Goal: Task Accomplishment & Management: Use online tool/utility

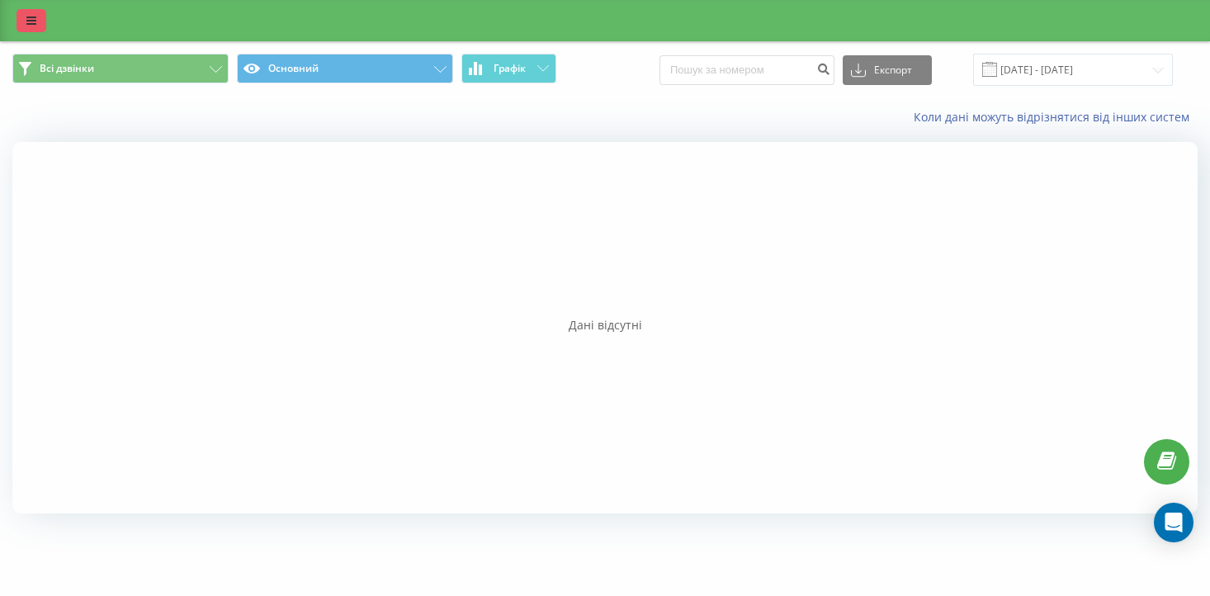
click at [32, 17] on icon at bounding box center [31, 21] width 10 height 12
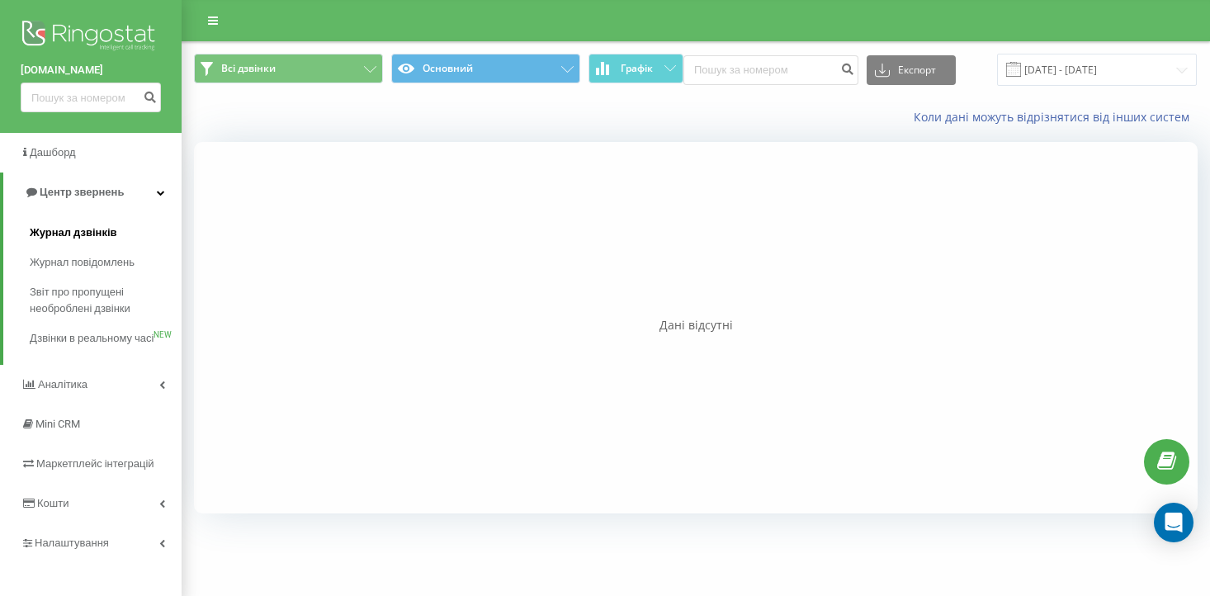
click at [84, 230] on span "Журнал дзвінків" at bounding box center [73, 232] width 87 height 17
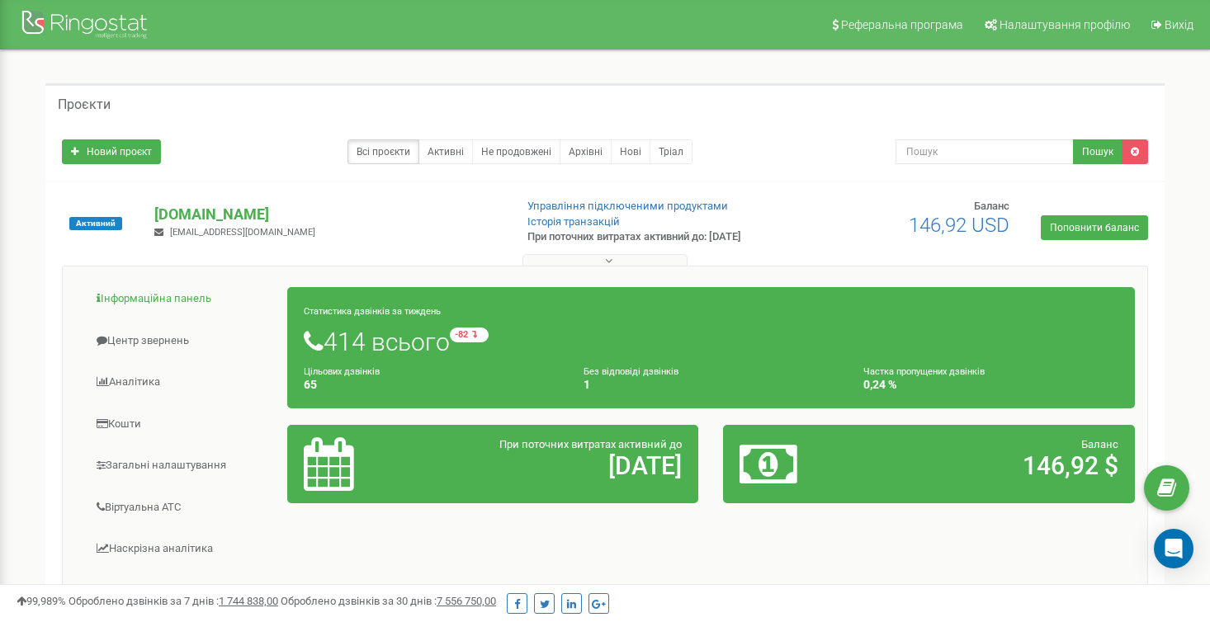
click at [164, 297] on link "Інформаційна панель" at bounding box center [181, 299] width 213 height 40
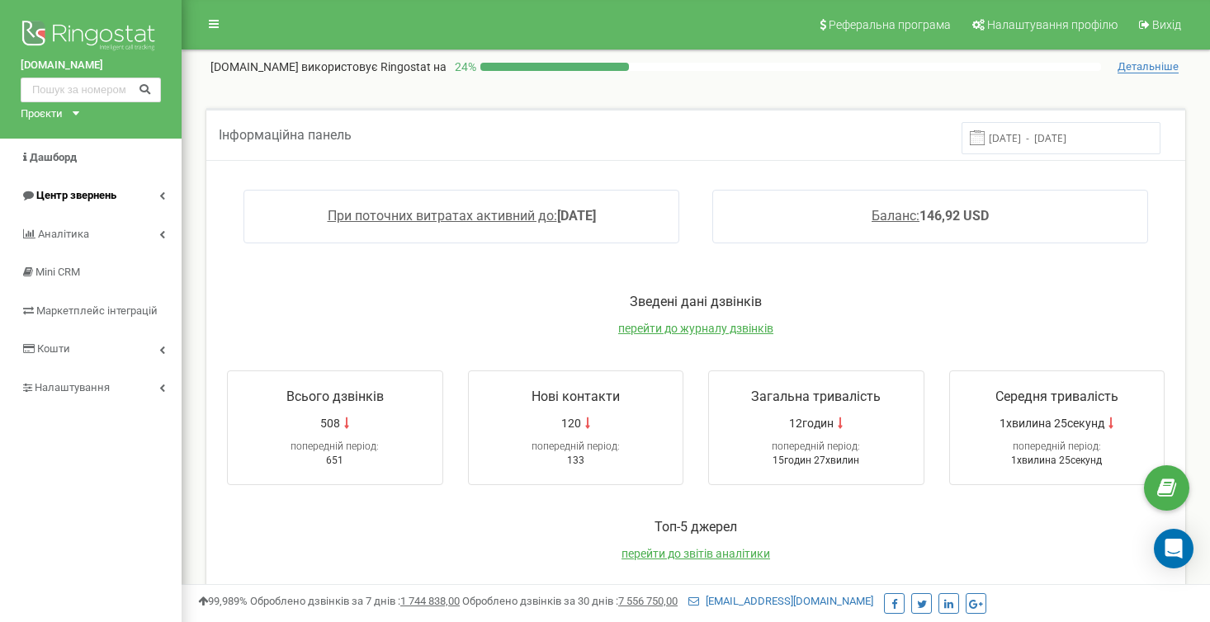
click at [161, 195] on icon at bounding box center [162, 195] width 6 height 8
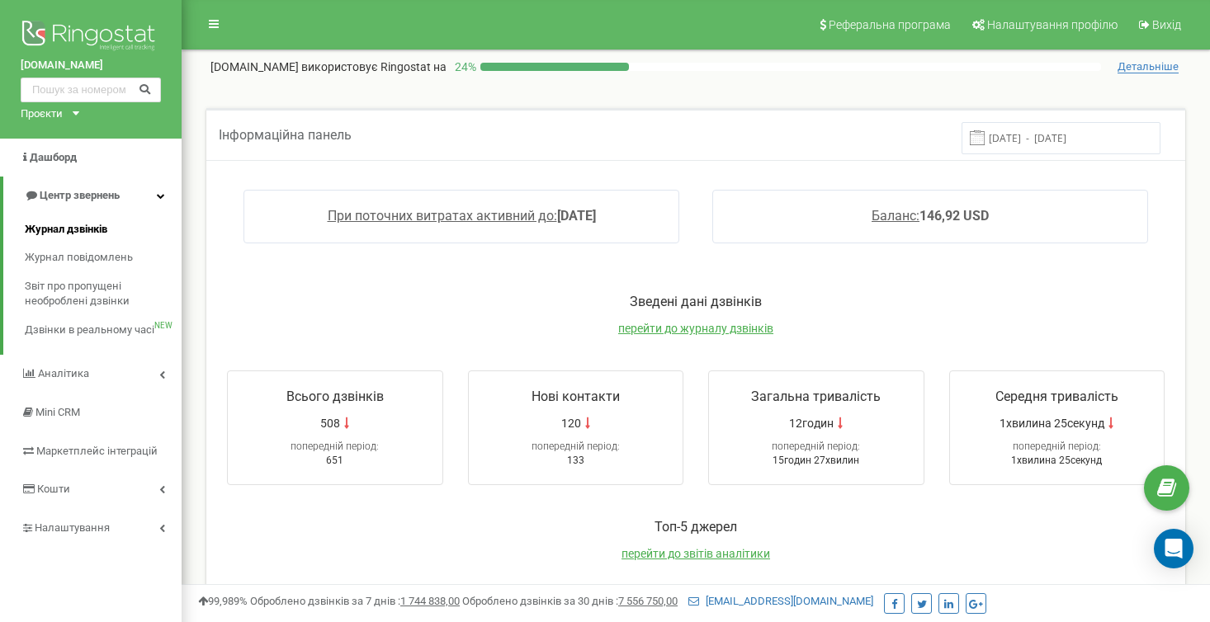
click at [93, 226] on span "Журнал дзвінків" at bounding box center [66, 230] width 83 height 16
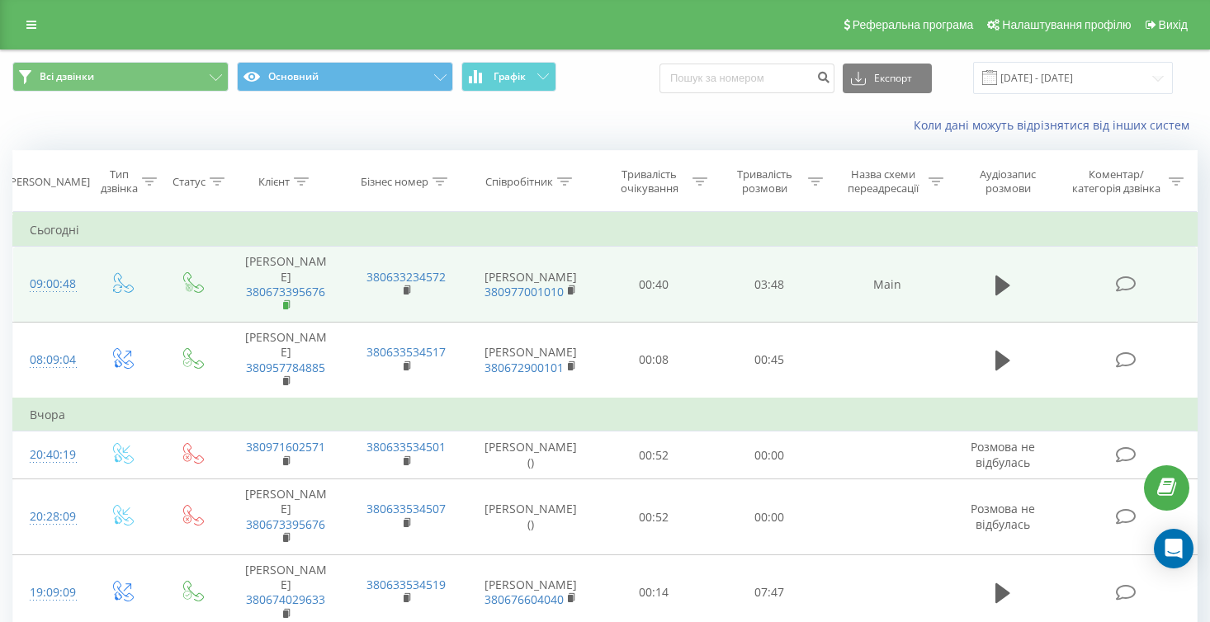
click at [286, 306] on icon at bounding box center [288, 303] width 6 height 7
